Goal: Task Accomplishment & Management: Complete application form

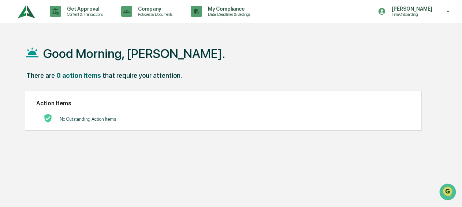
click at [30, 12] on img at bounding box center [27, 11] width 18 height 20
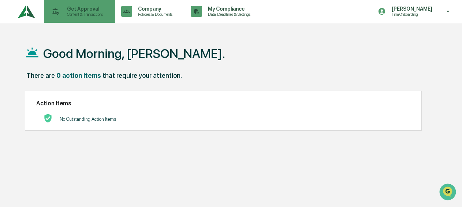
click at [80, 15] on p "Content & Transactions" at bounding box center [83, 14] width 45 height 5
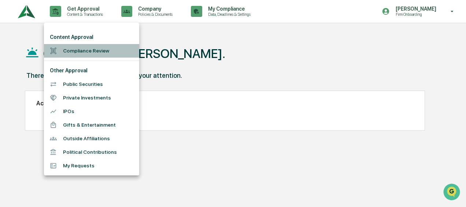
click at [80, 51] on li "Compliance Review" at bounding box center [91, 51] width 95 height 14
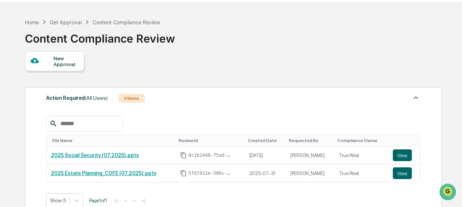
scroll to position [37, 0]
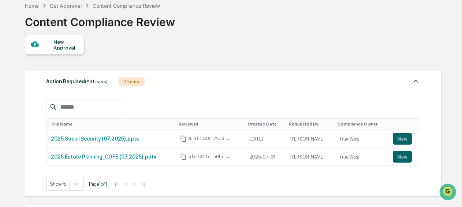
click at [61, 51] on div "New Approval" at bounding box center [54, 45] width 59 height 20
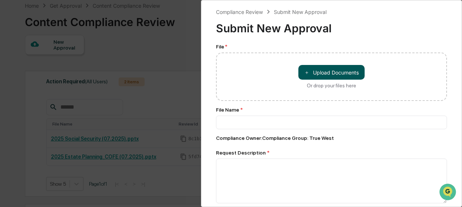
click at [314, 66] on button "＋ Upload Documents" at bounding box center [332, 72] width 66 height 15
type input "**********"
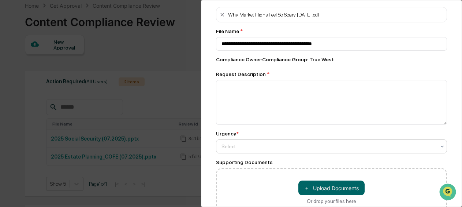
click at [287, 146] on div at bounding box center [329, 146] width 214 height 7
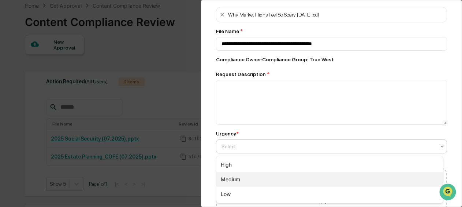
click at [266, 176] on div "Medium" at bounding box center [330, 179] width 227 height 15
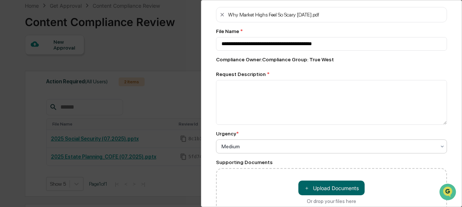
scroll to position [73, 0]
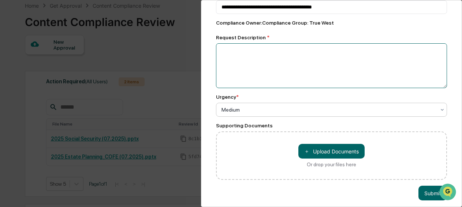
click at [253, 52] on textarea at bounding box center [331, 65] width 231 height 45
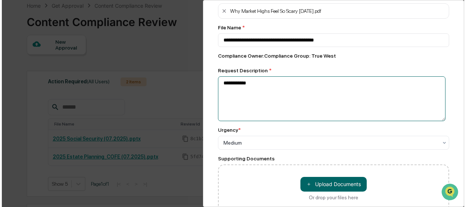
scroll to position [83, 0]
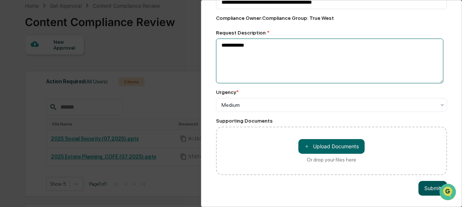
type textarea "**********"
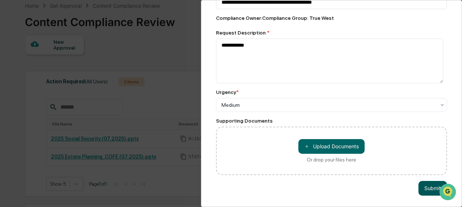
click at [429, 181] on button "Submit" at bounding box center [433, 188] width 29 height 15
click at [426, 183] on button "Submit" at bounding box center [433, 188] width 29 height 15
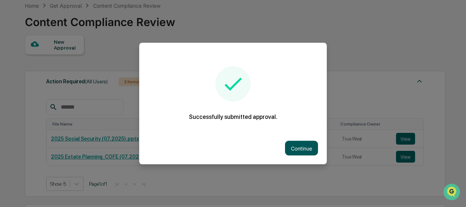
click at [302, 148] on button "Continue" at bounding box center [301, 148] width 33 height 15
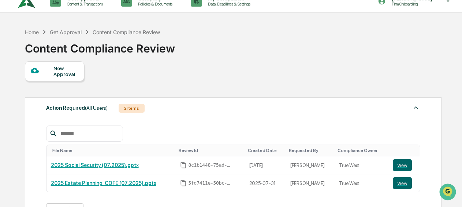
scroll to position [0, 0]
